Goal: Information Seeking & Learning: Learn about a topic

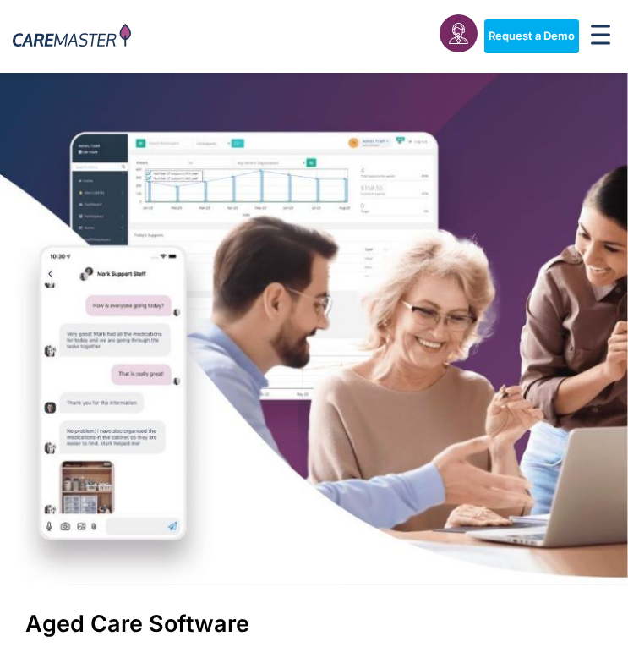
click at [593, 44] on rect "Menu Toggle" at bounding box center [600, 43] width 19 height 3
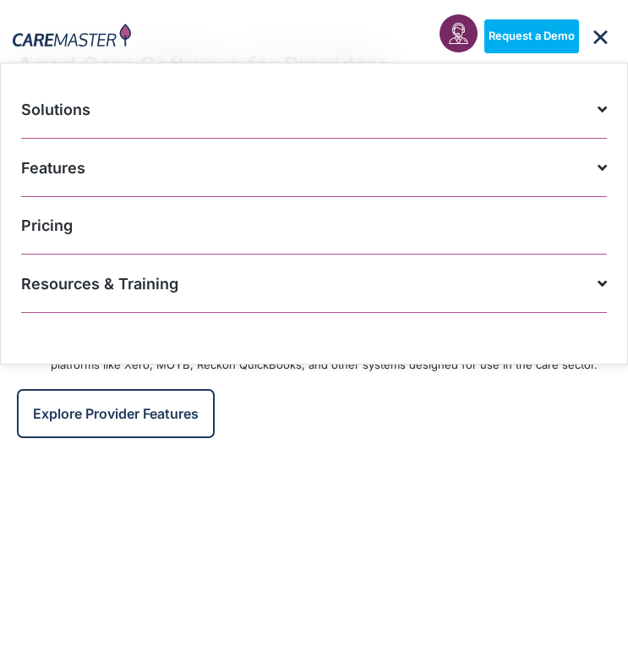
scroll to position [1561, 0]
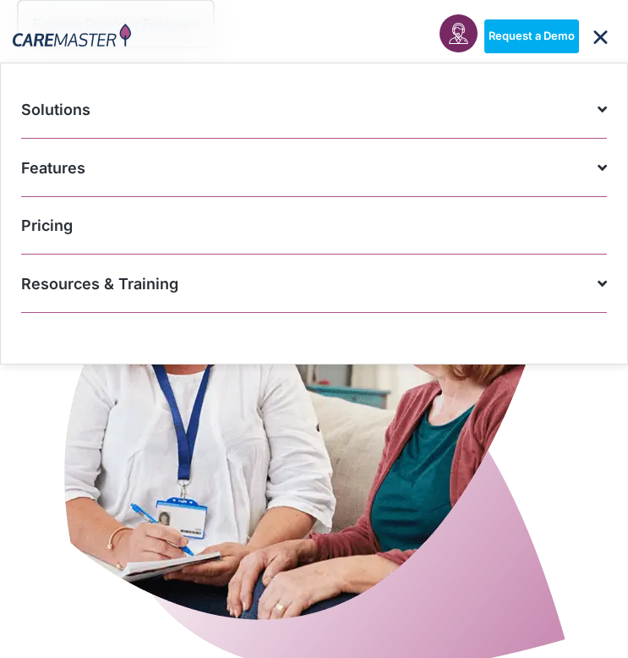
scroll to position [1957, 0]
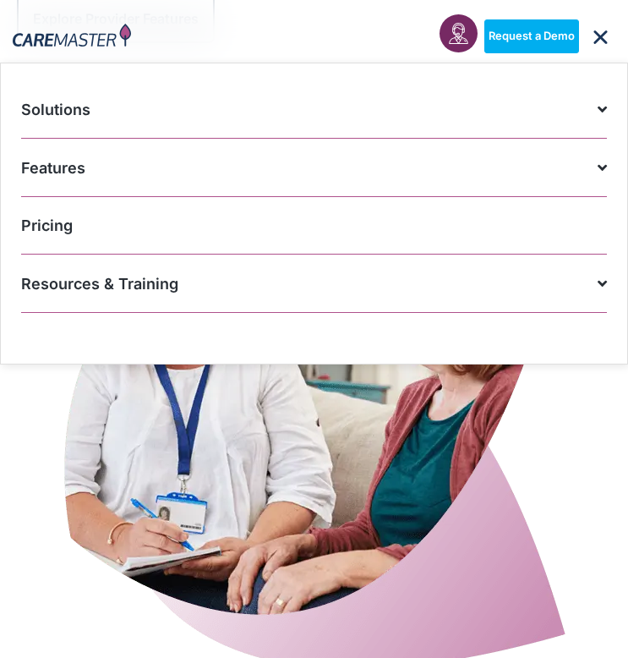
click at [605, 36] on icon "Menu Toggle" at bounding box center [600, 36] width 19 height 19
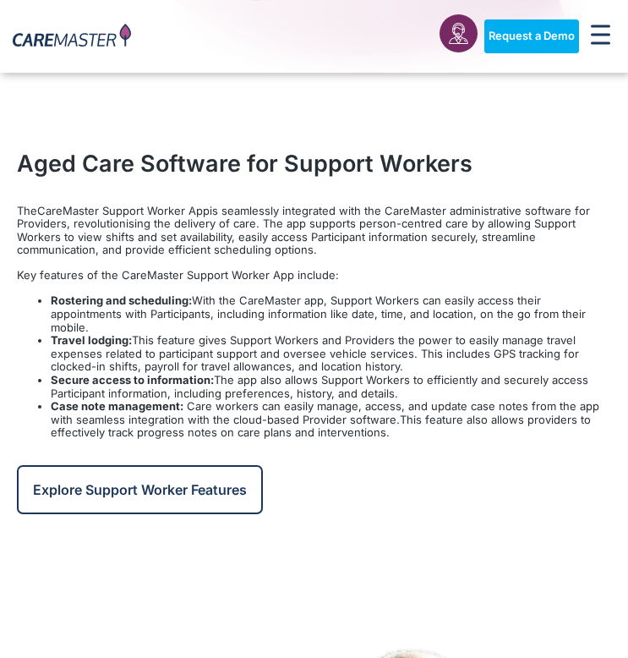
scroll to position [2564, 0]
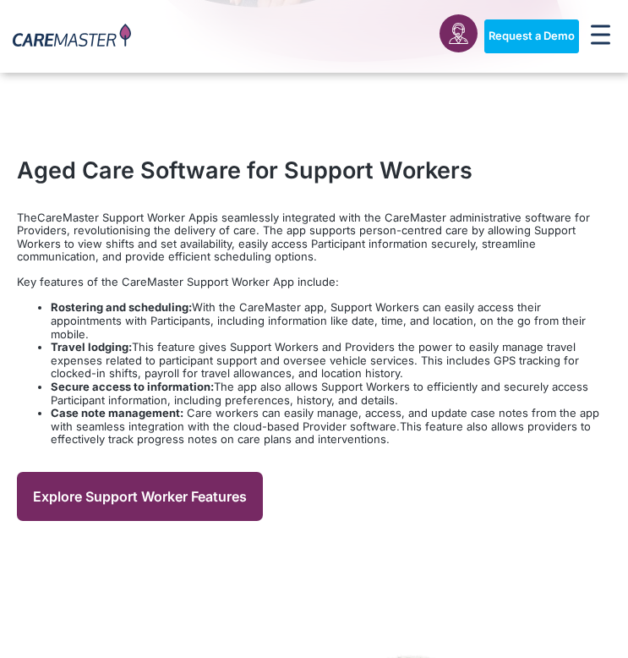
click at [216, 488] on span "Explore Support Worker Features" at bounding box center [140, 496] width 214 height 17
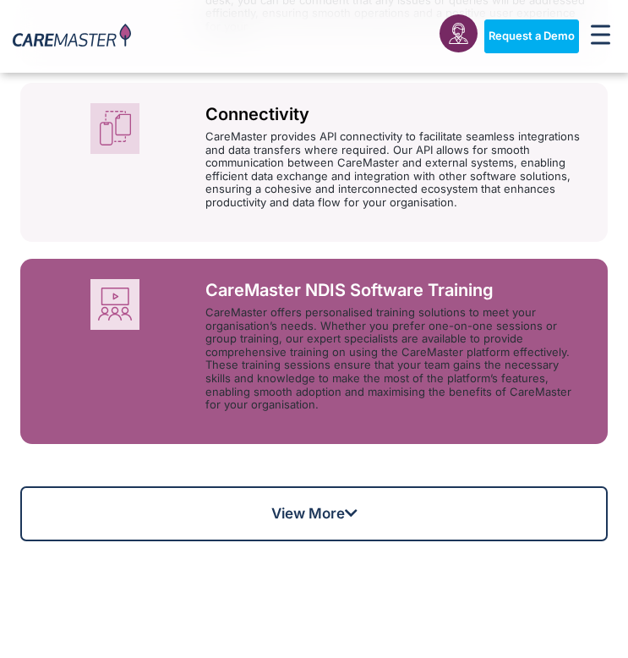
scroll to position [1718, 0]
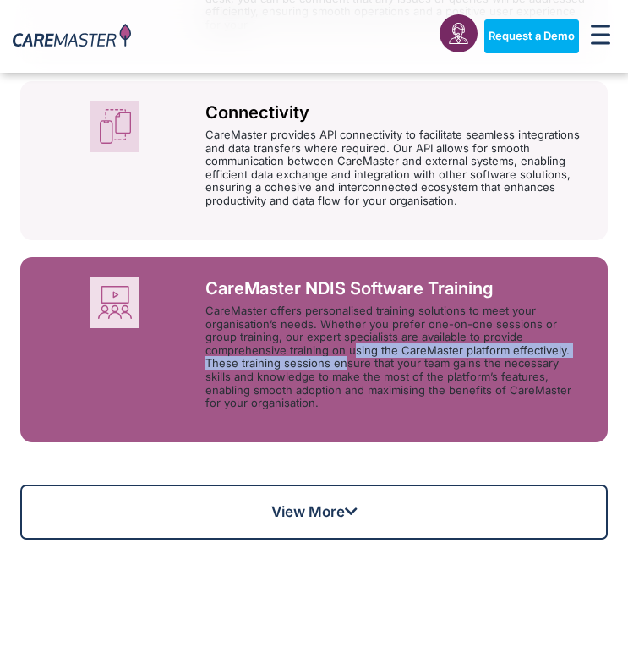
drag, startPoint x: 267, startPoint y: 326, endPoint x: 267, endPoint y: 343, distance: 16.9
click at [267, 343] on p "CareMaster offers personalised training solutions to meet your organisation’s n…" at bounding box center [396, 357] width 382 height 106
